Goal: Task Accomplishment & Management: Manage account settings

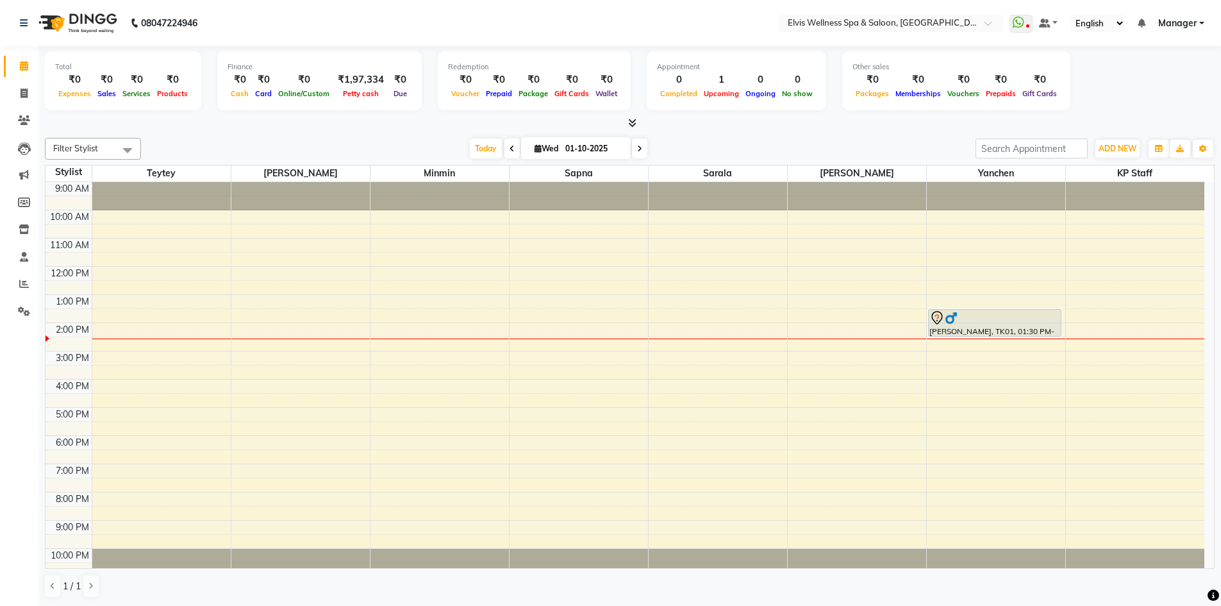
scroll to position [8, 0]
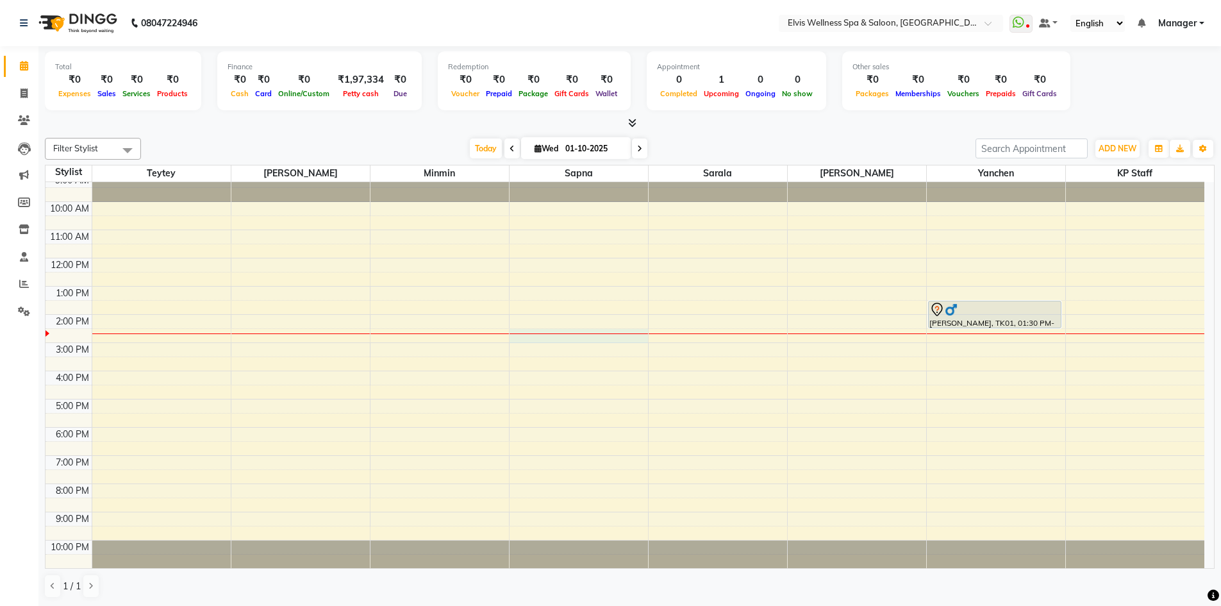
click at [569, 338] on div "9:00 AM 10:00 AM 11:00 AM 12:00 PM 1:00 PM 2:00 PM 3:00 PM 4:00 PM 5:00 PM 6:00…" at bounding box center [625, 371] width 1159 height 394
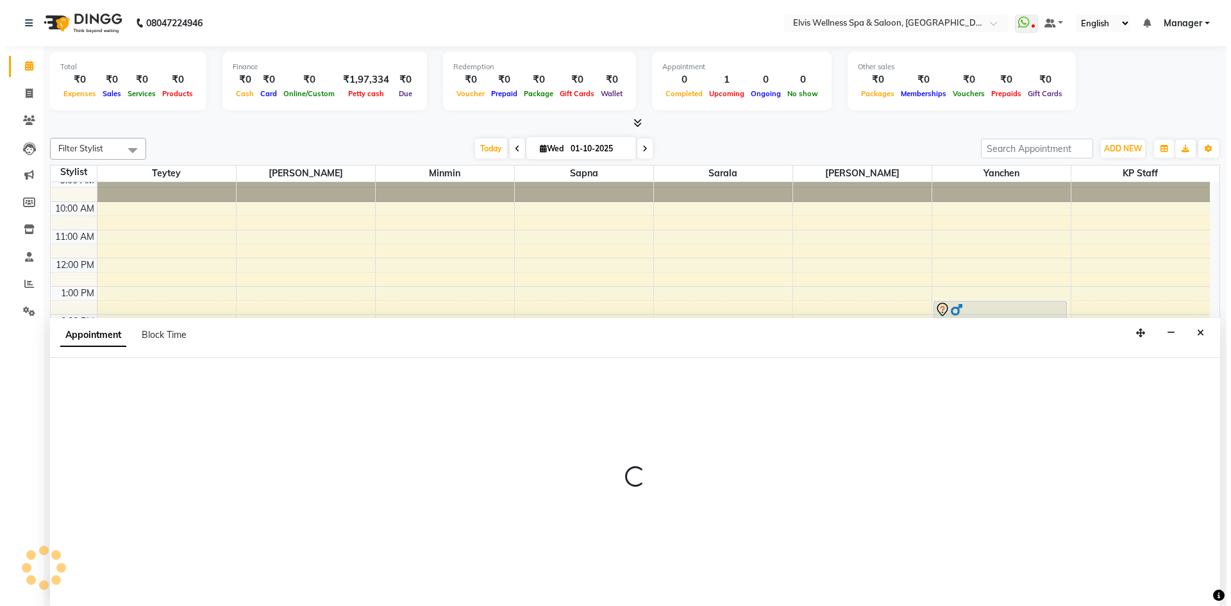
scroll to position [1, 0]
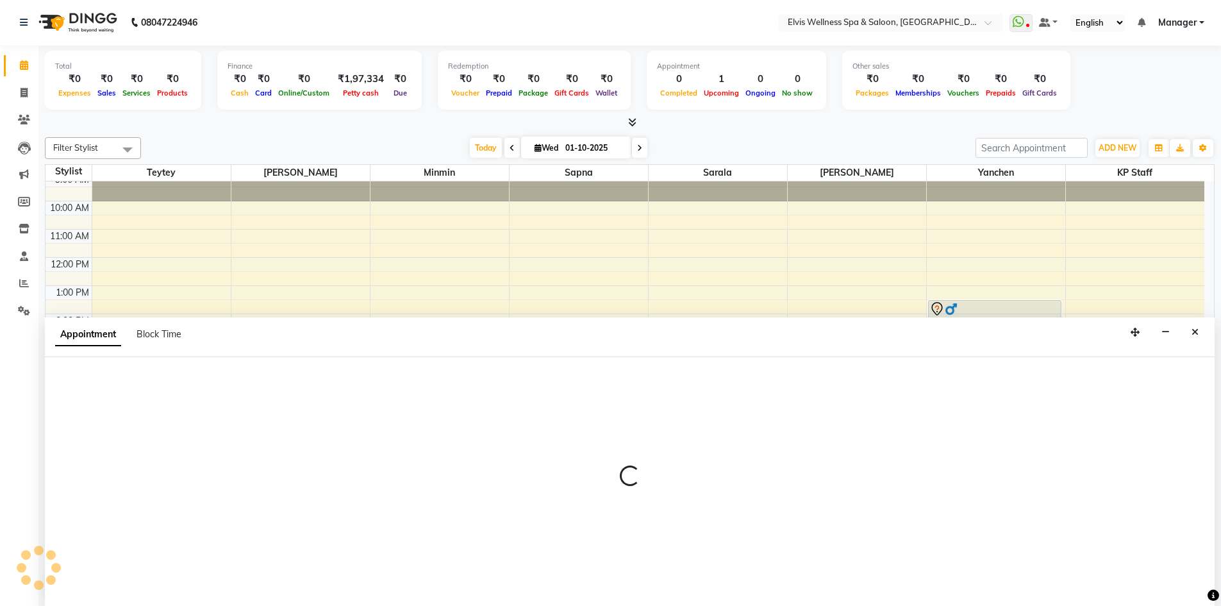
select select "71682"
select select "tentative"
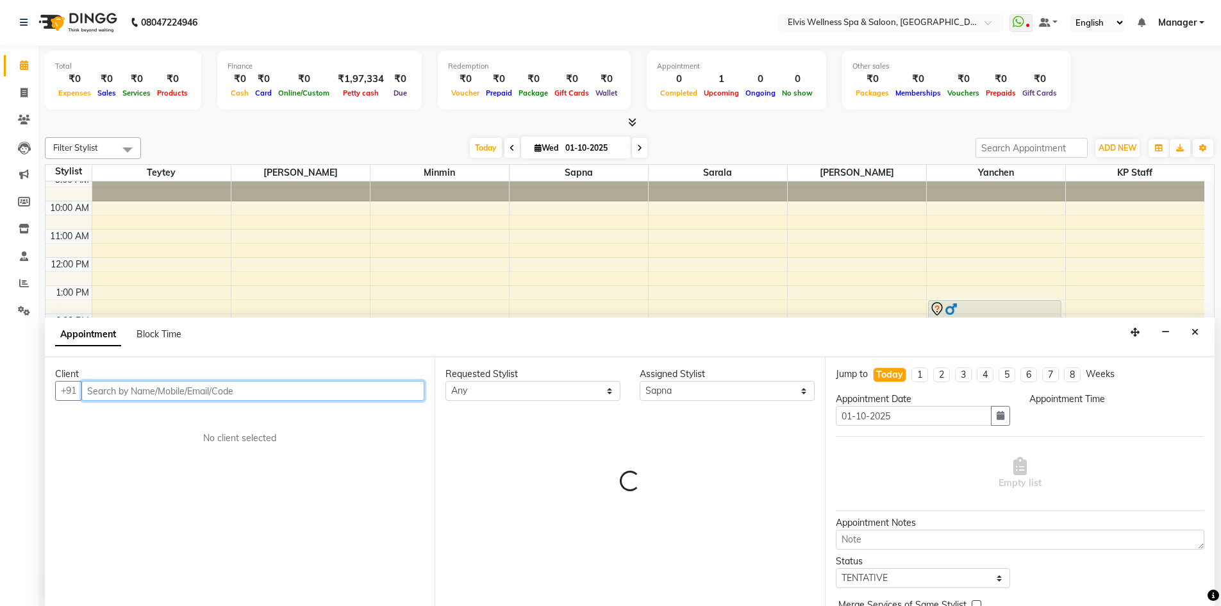
select select "870"
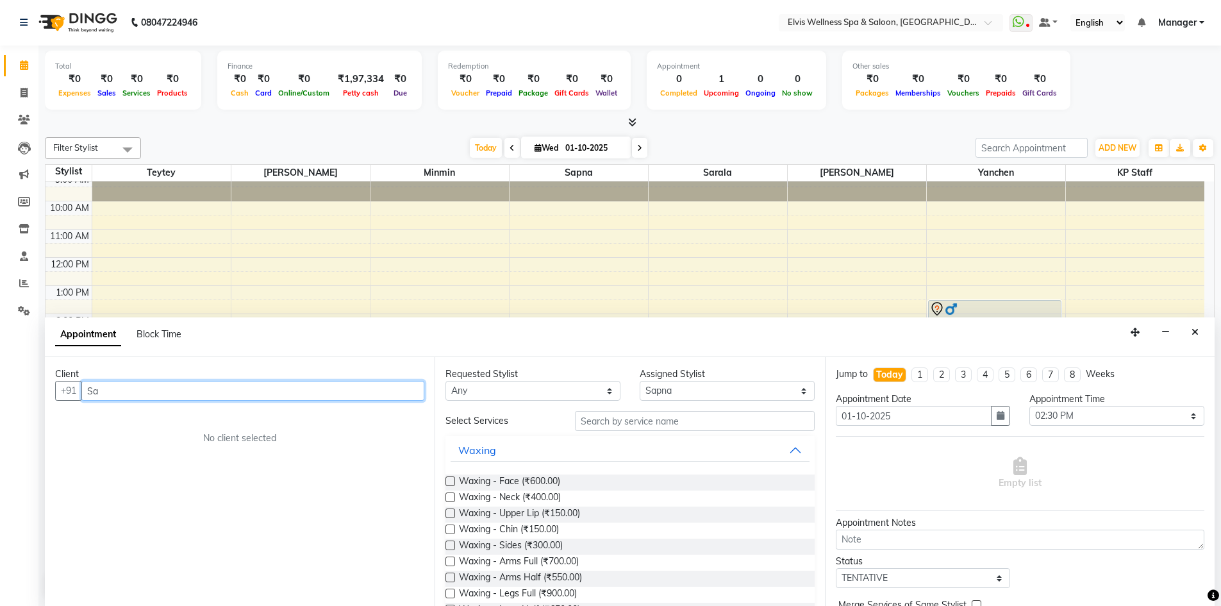
type input "S"
click at [679, 420] on input "text" at bounding box center [695, 421] width 240 height 20
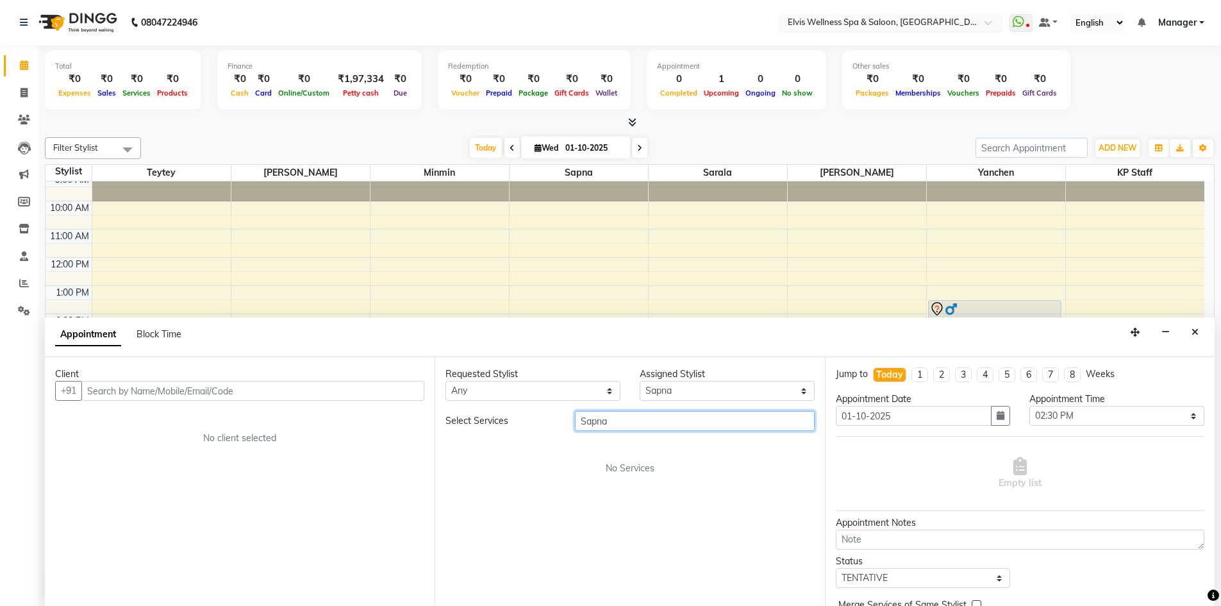
type input "Sapna"
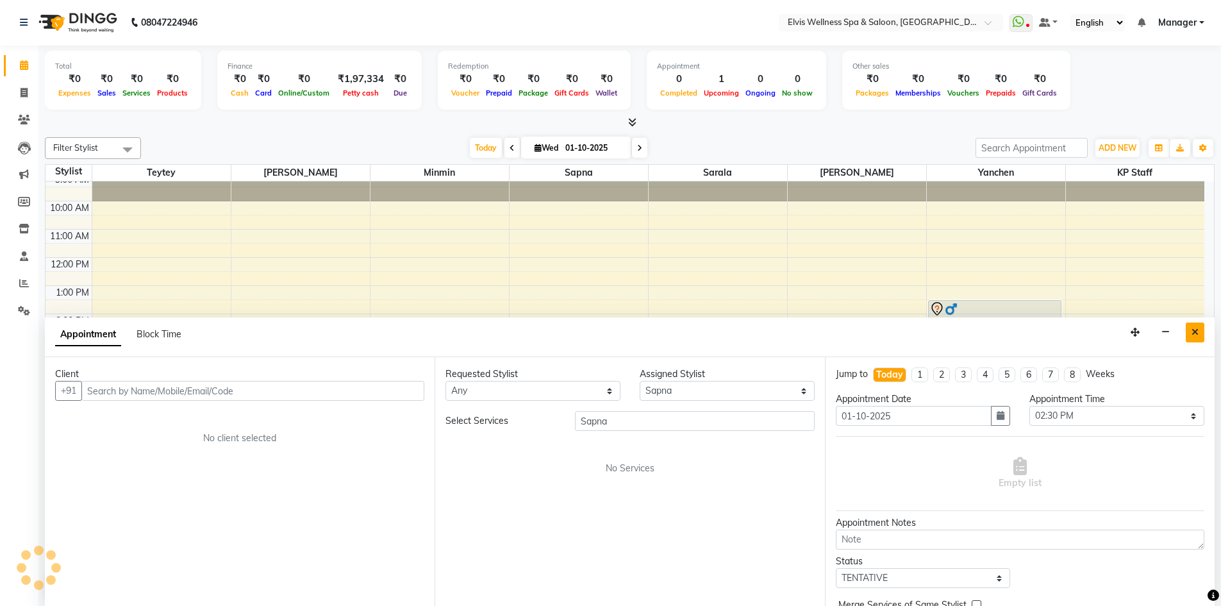
click at [1201, 335] on button "Close" at bounding box center [1195, 332] width 19 height 20
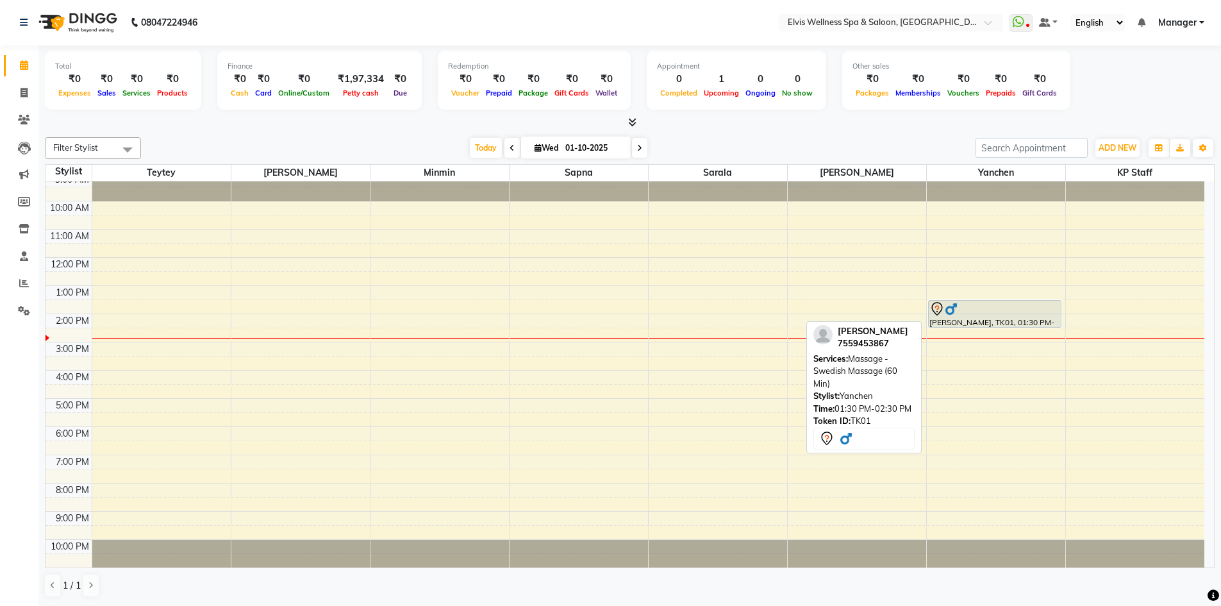
click at [1001, 316] on div "[PERSON_NAME], TK01, 01:30 PM-02:30 PM, Massage - Swedish Massage (60 Min)" at bounding box center [995, 314] width 133 height 26
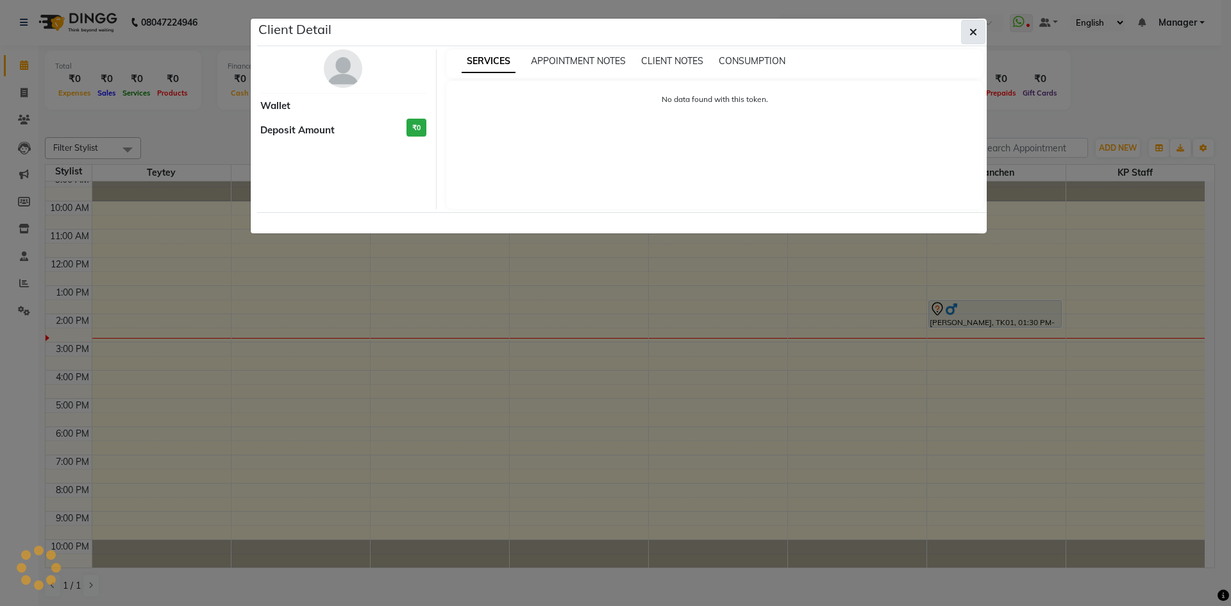
click at [968, 35] on button "button" at bounding box center [973, 32] width 24 height 24
select select "7"
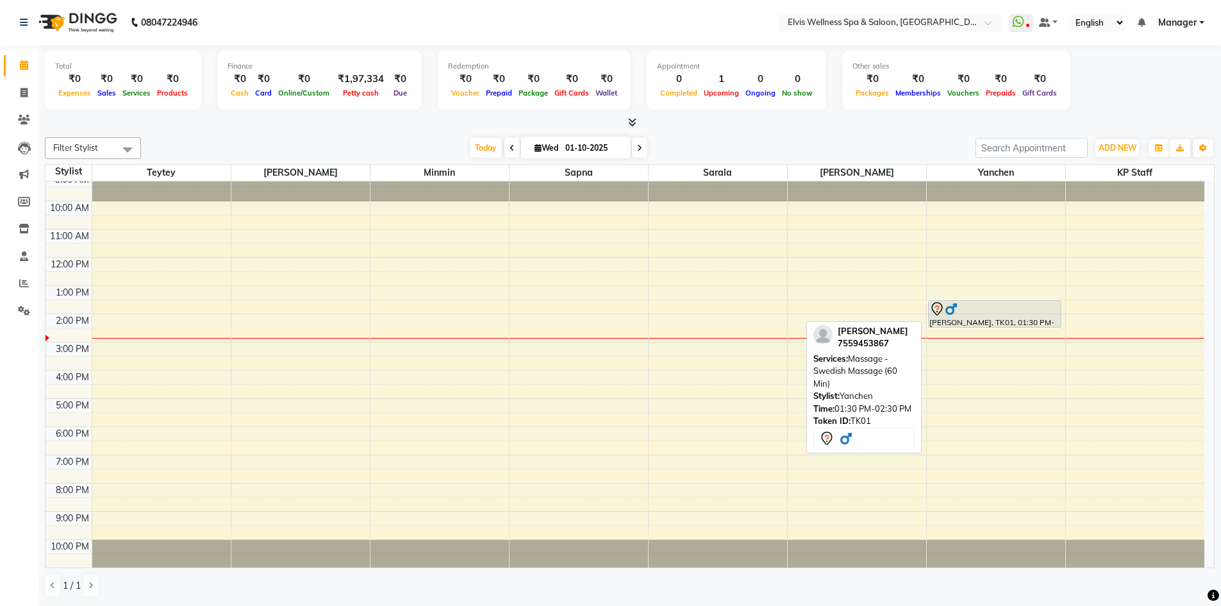
click at [985, 306] on div at bounding box center [994, 308] width 131 height 15
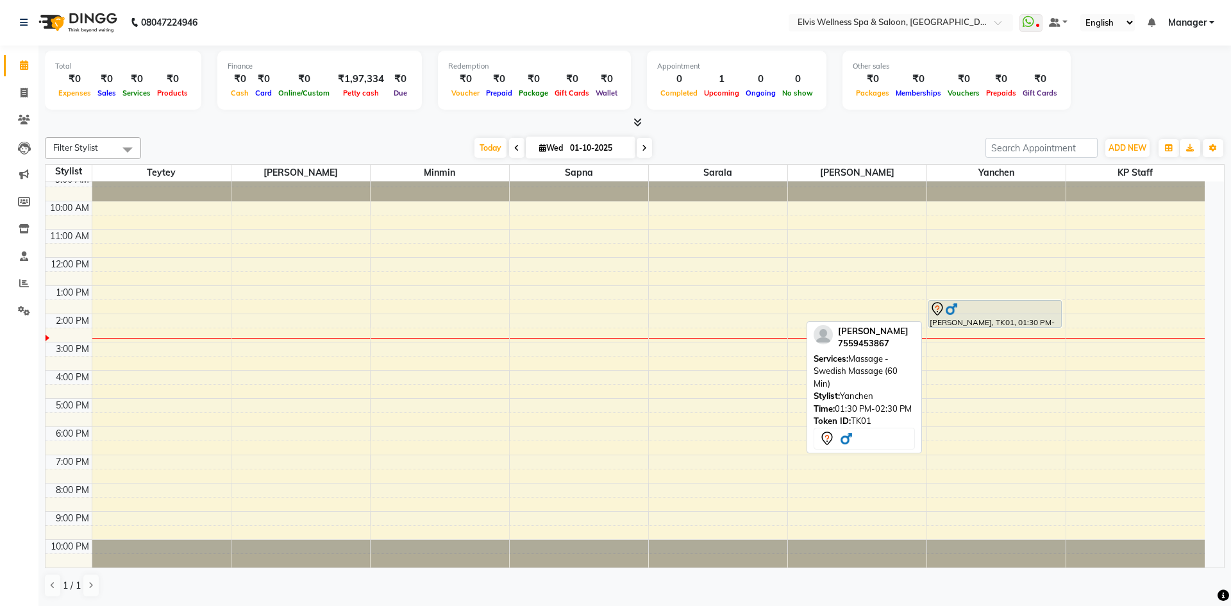
select select "7"
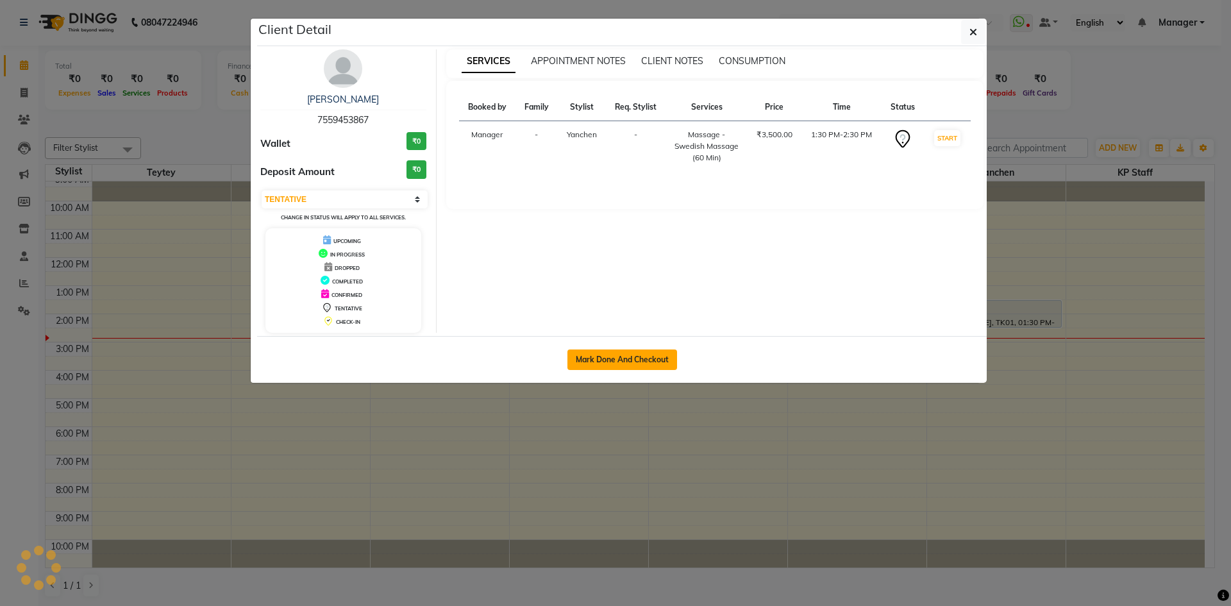
click at [611, 357] on button "Mark Done And Checkout" at bounding box center [622, 359] width 110 height 21
select select "service"
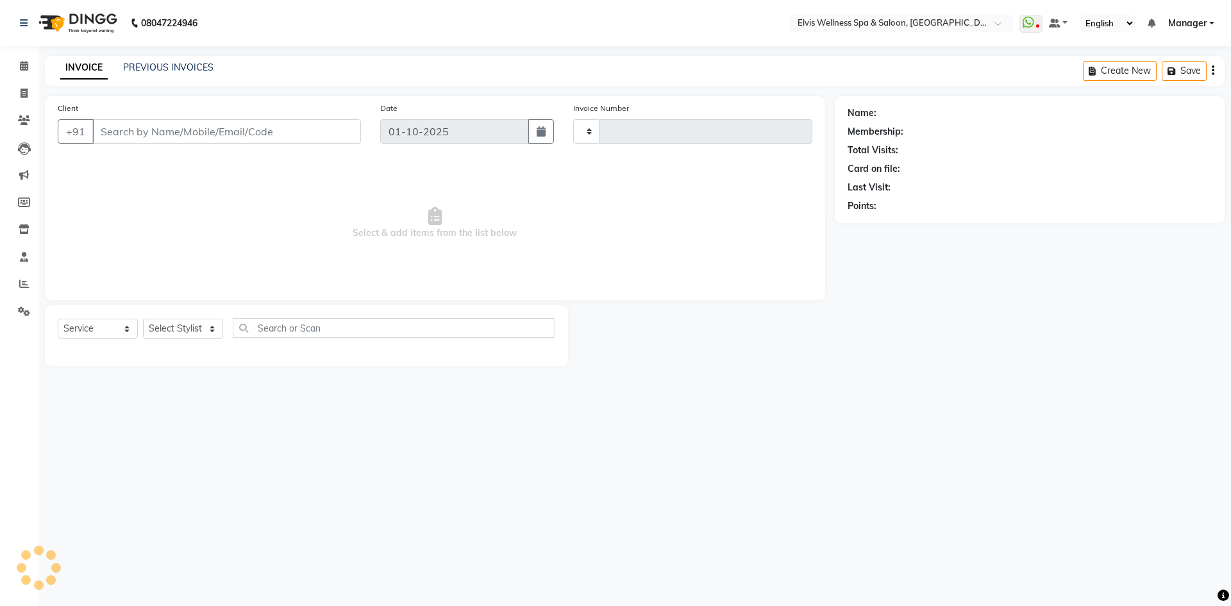
type input "1878"
select select "6269"
type input "7559453867"
select select "46456"
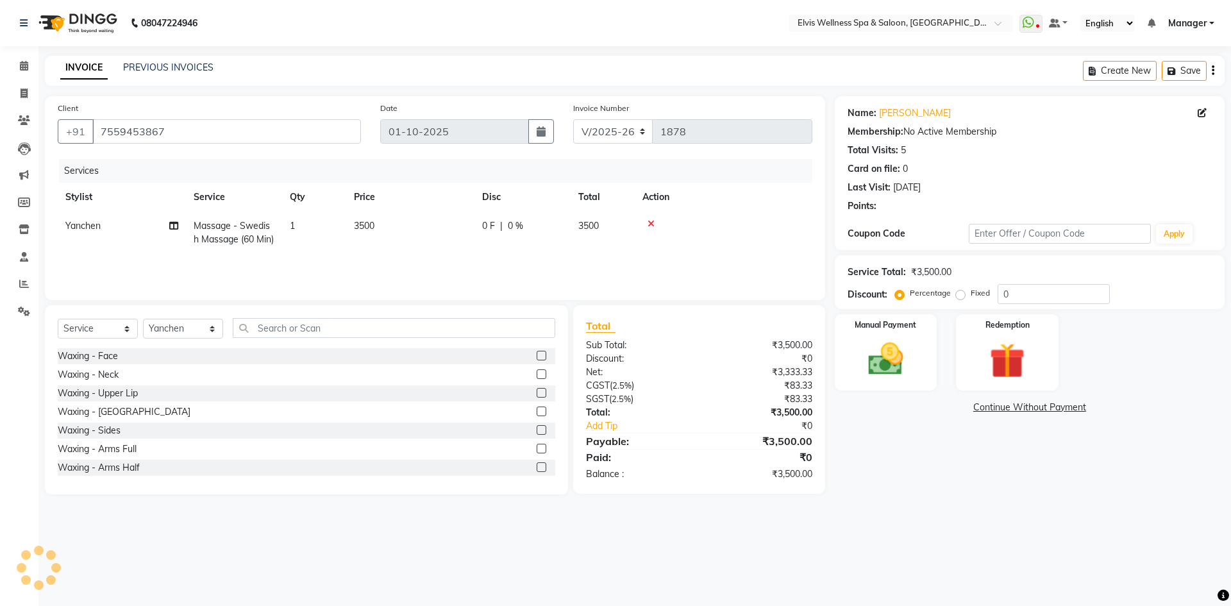
click at [970, 295] on label "Fixed" at bounding box center [979, 293] width 19 height 12
click at [958, 295] on input "Fixed" at bounding box center [962, 292] width 9 height 9
radio input "true"
click at [1001, 295] on input "0" at bounding box center [1053, 294] width 112 height 20
type input "1000"
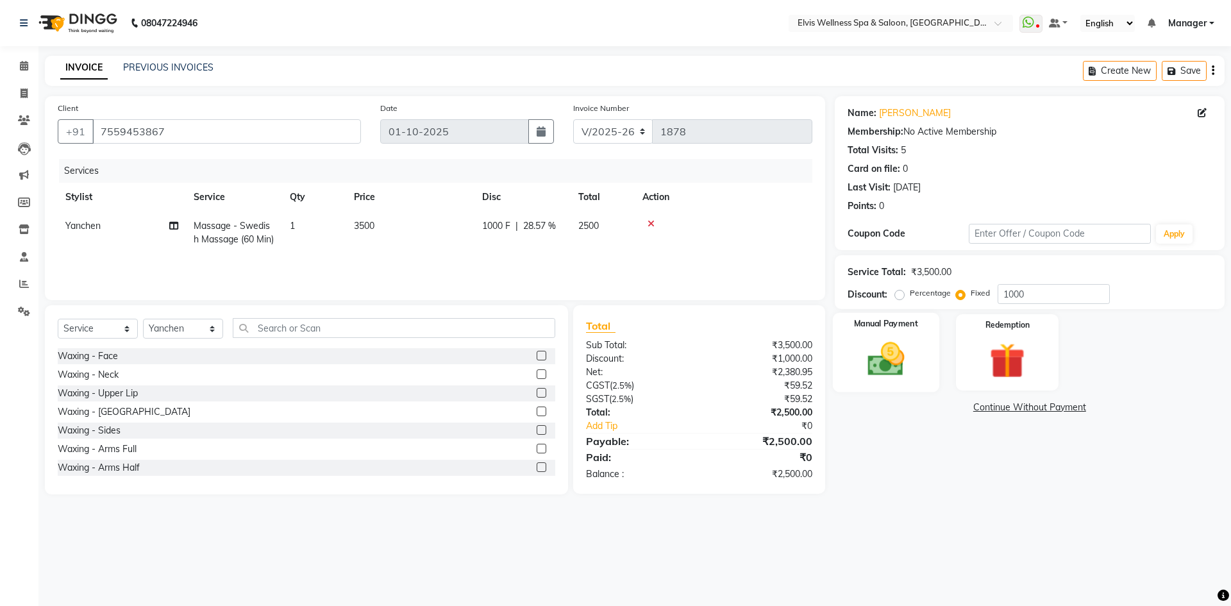
click at [854, 349] on div "Manual Payment" at bounding box center [885, 352] width 106 height 79
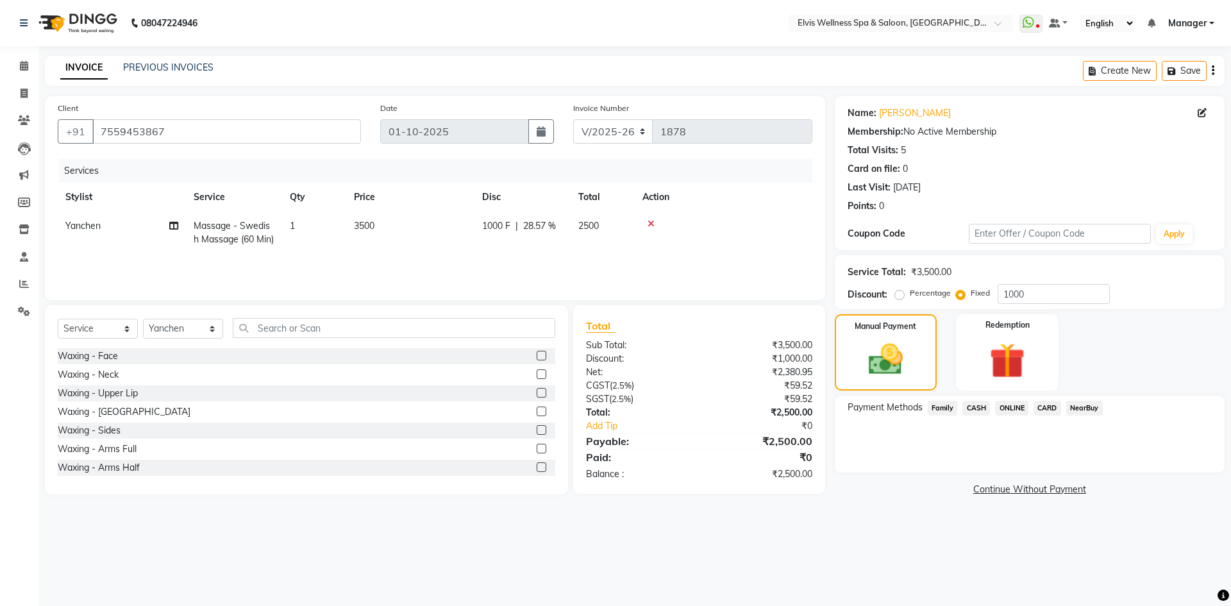
click at [976, 411] on span "CASH" at bounding box center [976, 408] width 28 height 15
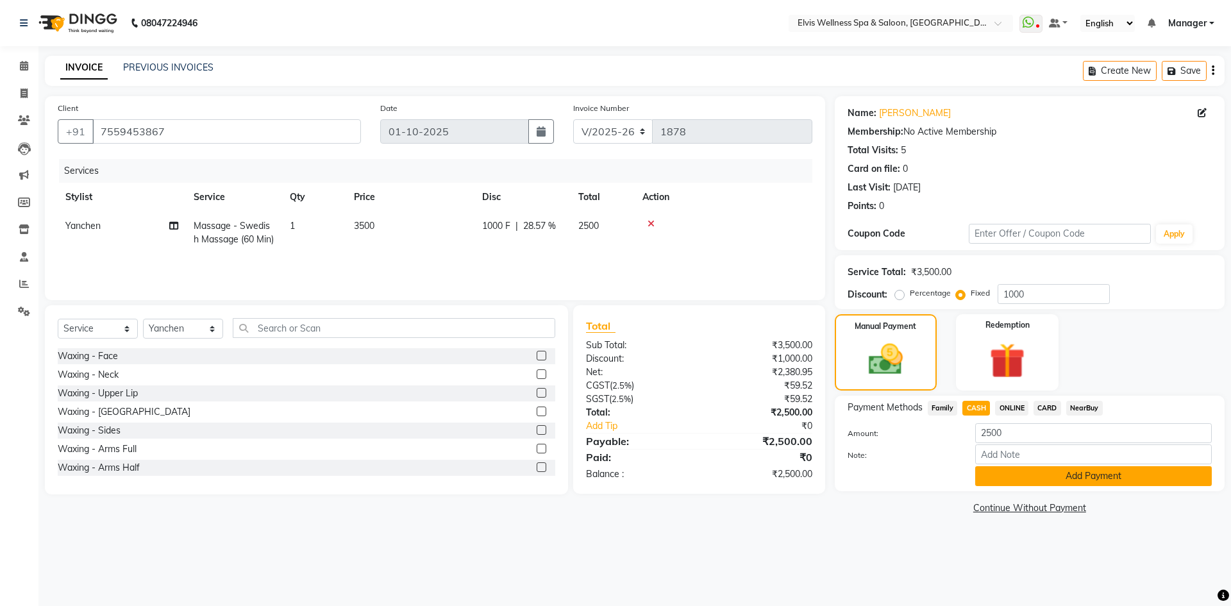
click at [1015, 479] on button "Add Payment" at bounding box center [1093, 476] width 237 height 20
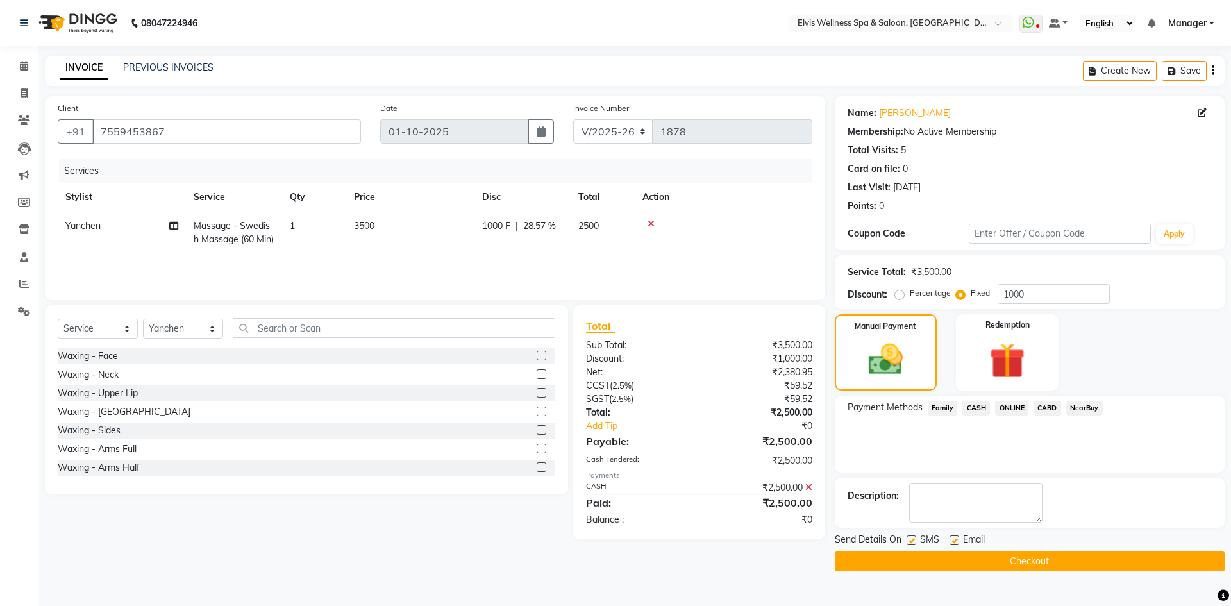
click at [908, 542] on label at bounding box center [911, 540] width 10 height 10
click at [908, 542] on input "checkbox" at bounding box center [910, 540] width 8 height 8
checkbox input "false"
click at [910, 567] on button "Checkout" at bounding box center [1030, 561] width 390 height 20
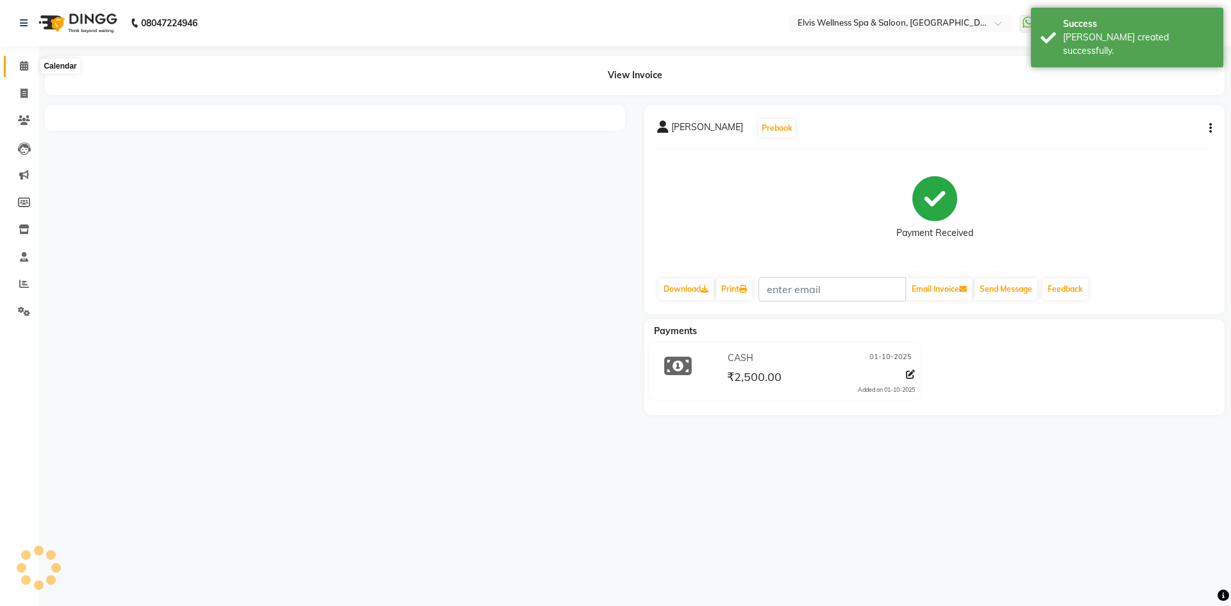
click at [24, 70] on icon at bounding box center [24, 66] width 8 height 10
